Goal: Find specific page/section: Find specific page/section

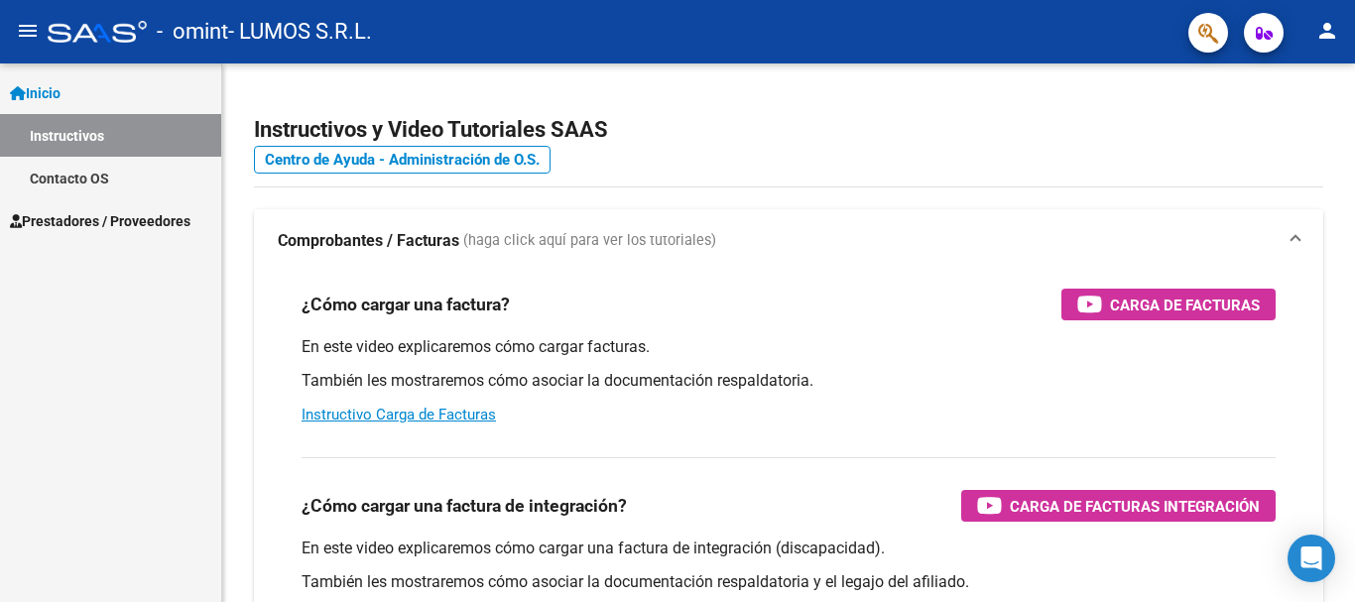
click at [83, 200] on link "Prestadores / Proveedores" at bounding box center [110, 220] width 221 height 43
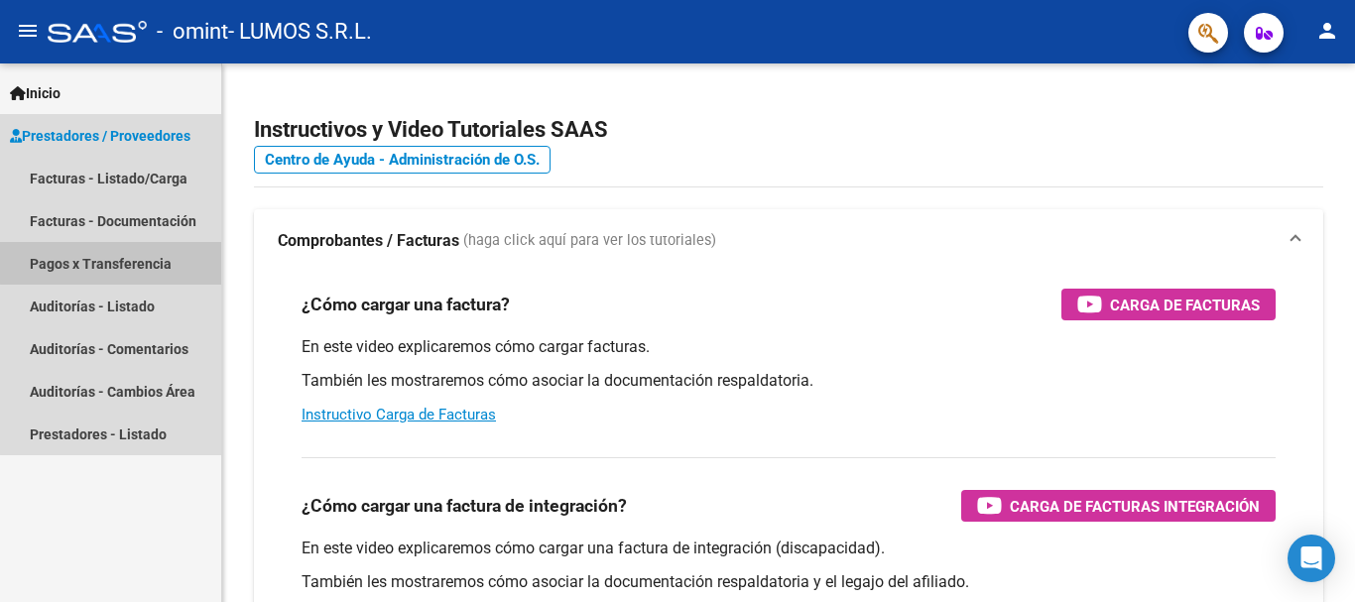
click at [113, 263] on link "Pagos x Transferencia" at bounding box center [110, 263] width 221 height 43
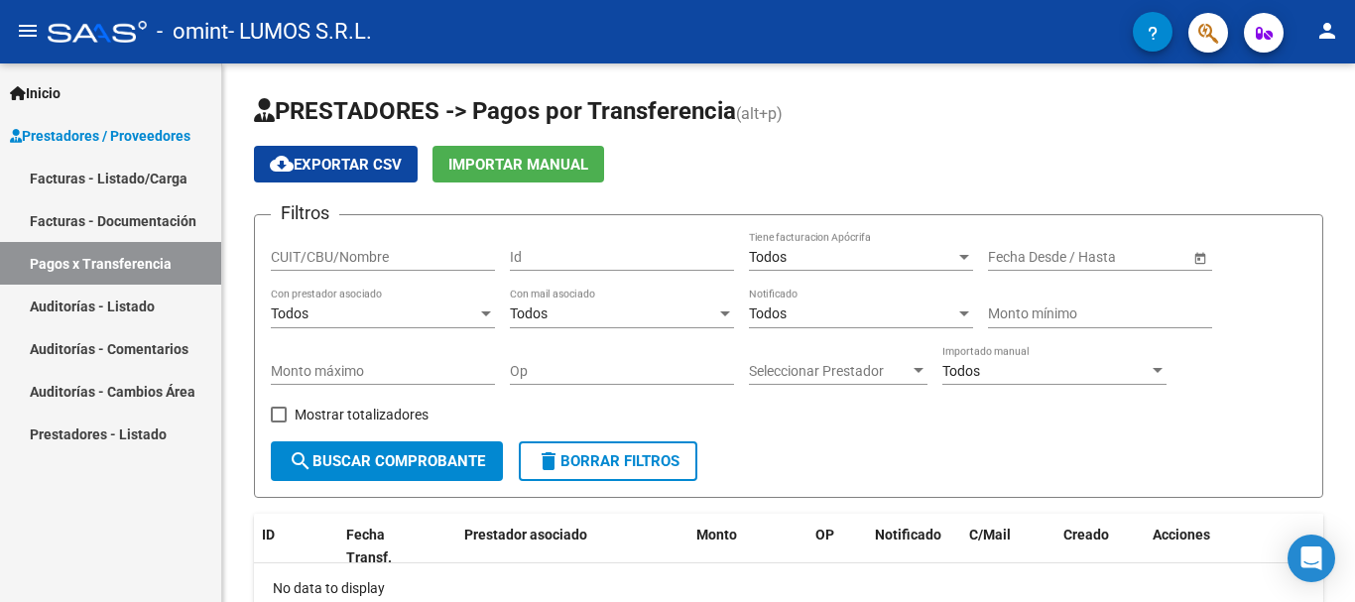
click at [146, 218] on link "Facturas - Documentación" at bounding box center [110, 220] width 221 height 43
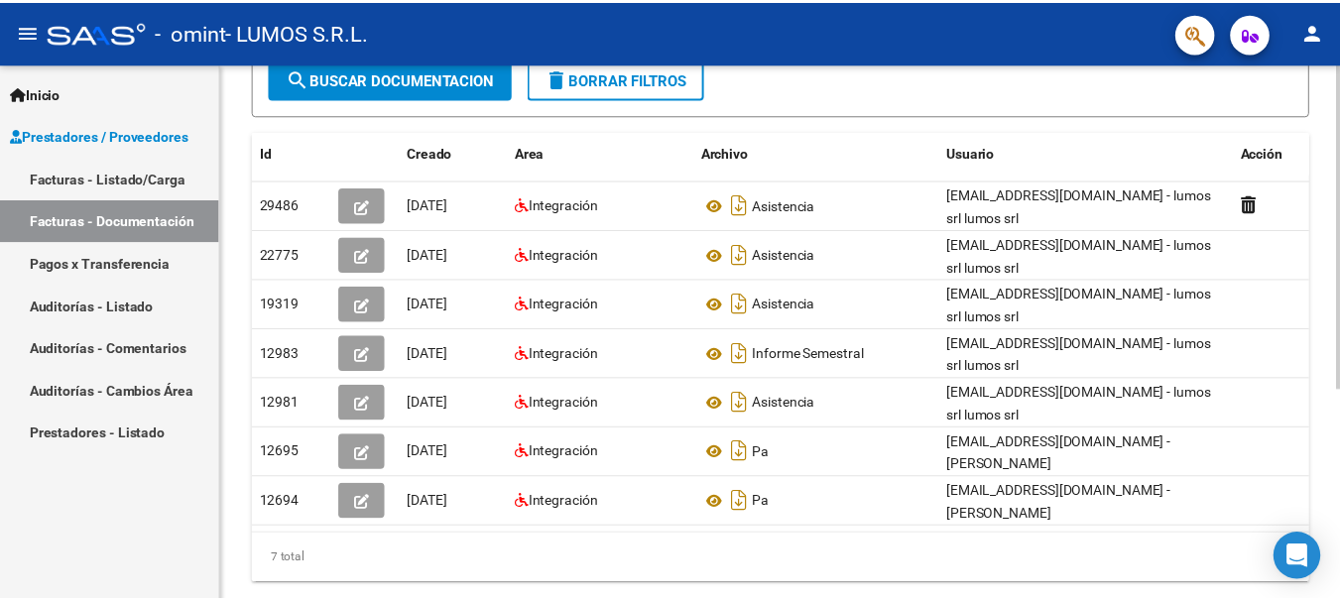
scroll to position [298, 0]
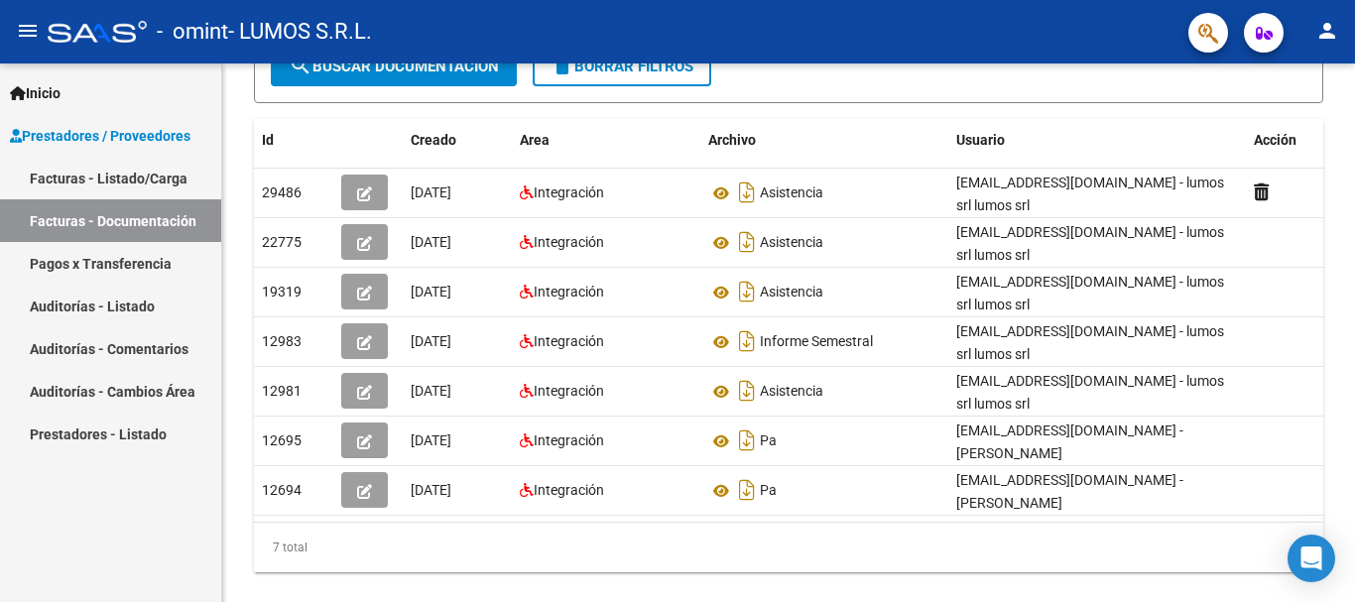
click at [1333, 31] on mat-icon "person" at bounding box center [1327, 31] width 24 height 24
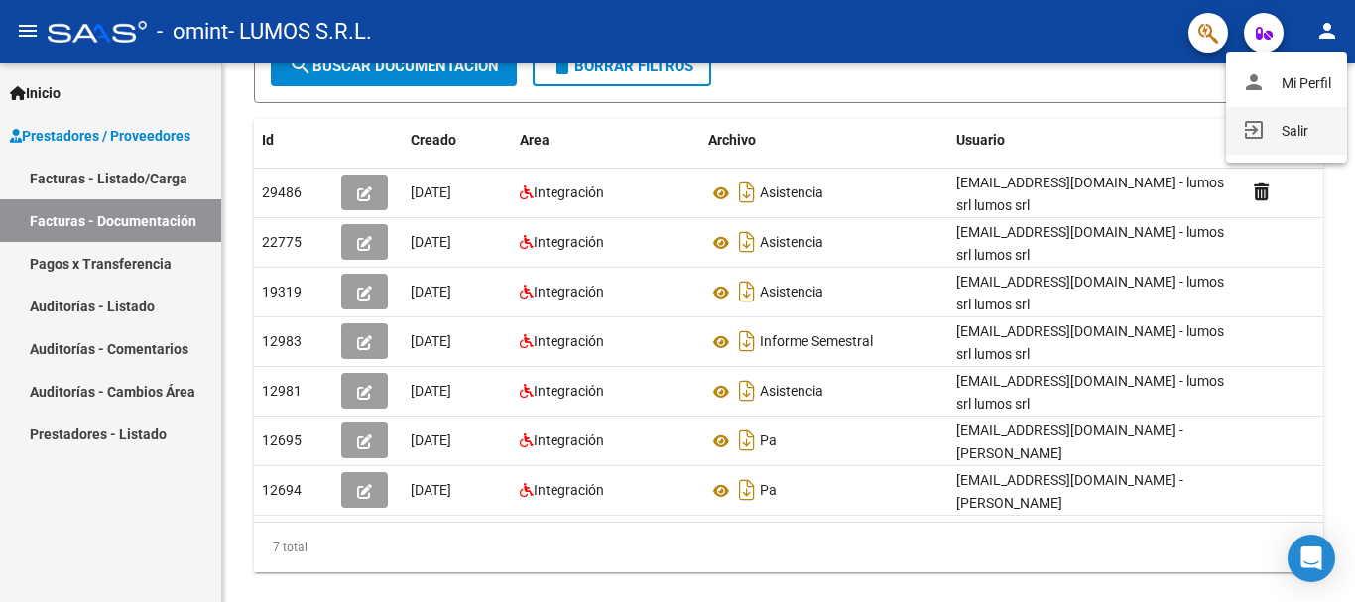
click at [1289, 114] on button "exit_to_app Salir" at bounding box center [1286, 131] width 121 height 48
